Goal: Information Seeking & Learning: Learn about a topic

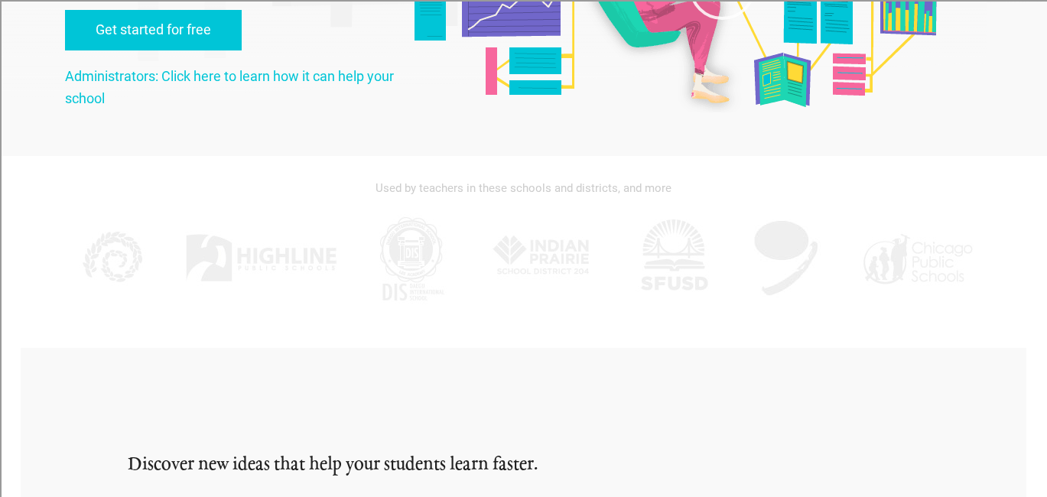
scroll to position [292, 0]
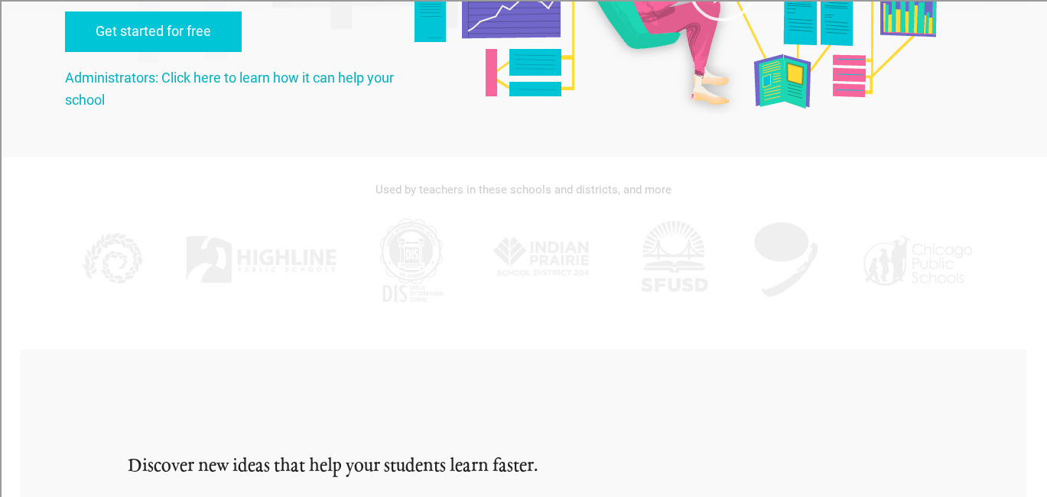
click at [223, 72] on link "Administrators: Click here to learn how it can help your school" at bounding box center [229, 89] width 329 height 38
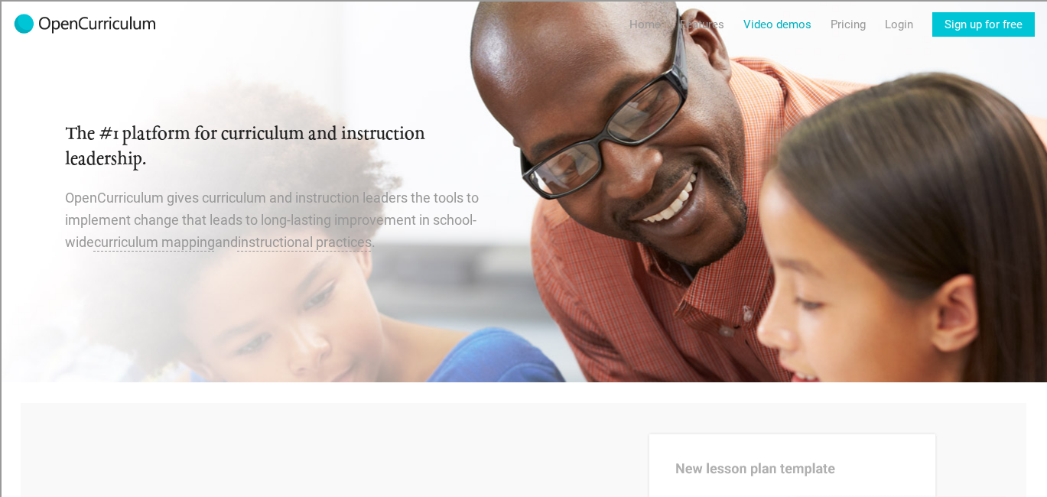
click at [764, 28] on link "Video demos" at bounding box center [778, 24] width 68 height 24
radio input "true"
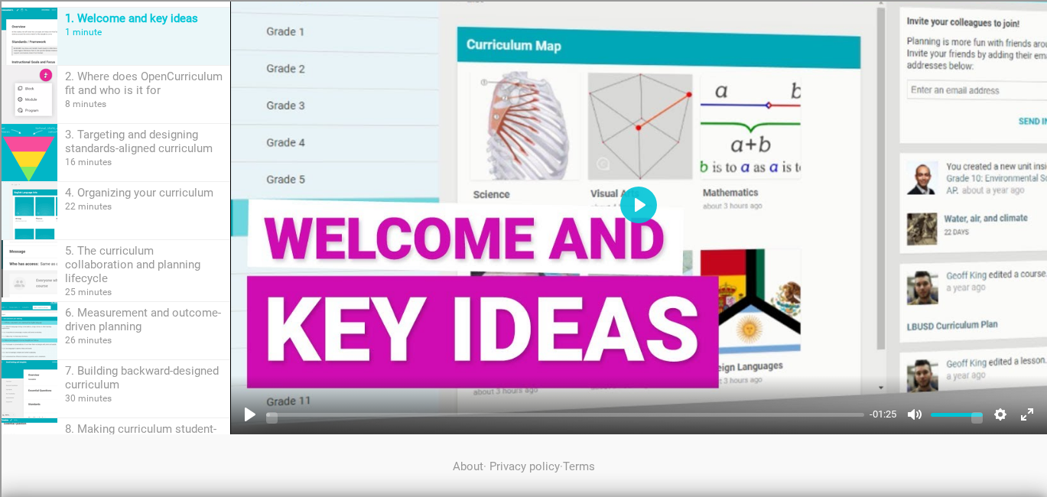
scroll to position [226, 0]
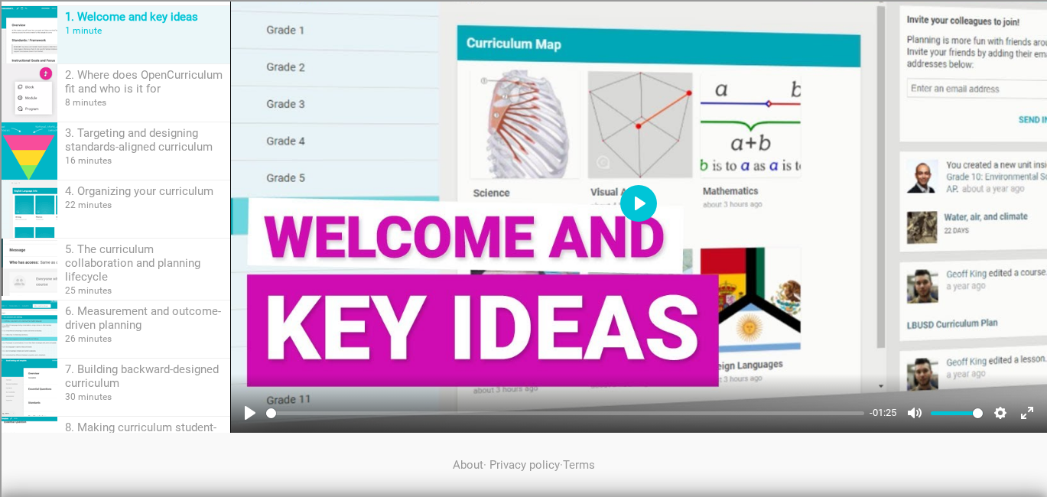
click at [637, 204] on button "Play" at bounding box center [638, 203] width 37 height 37
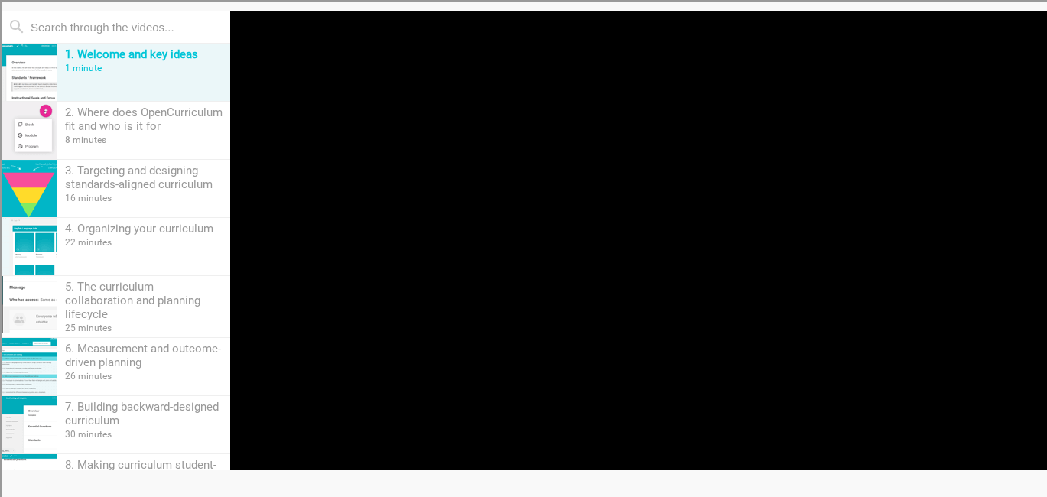
scroll to position [190, 0]
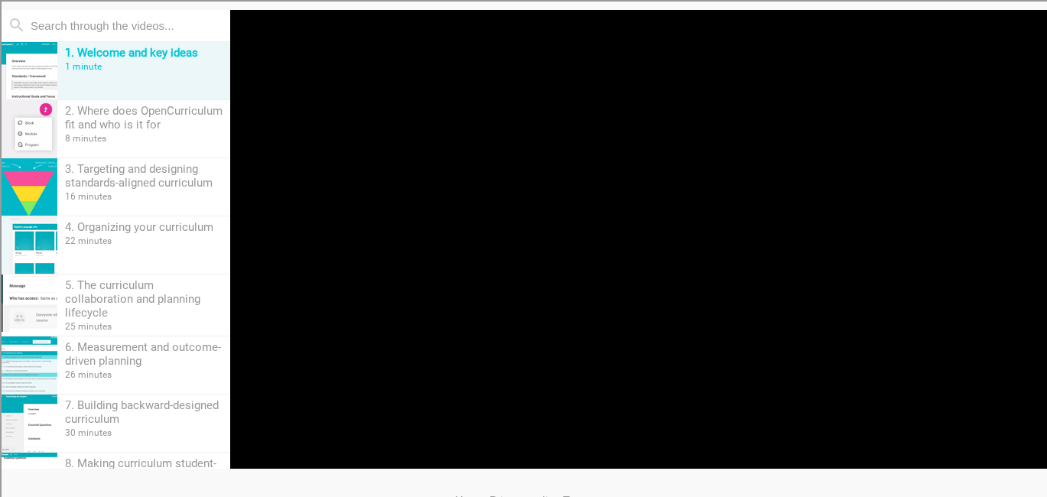
type input "98.69"
